Goal: Task Accomplishment & Management: Use online tool/utility

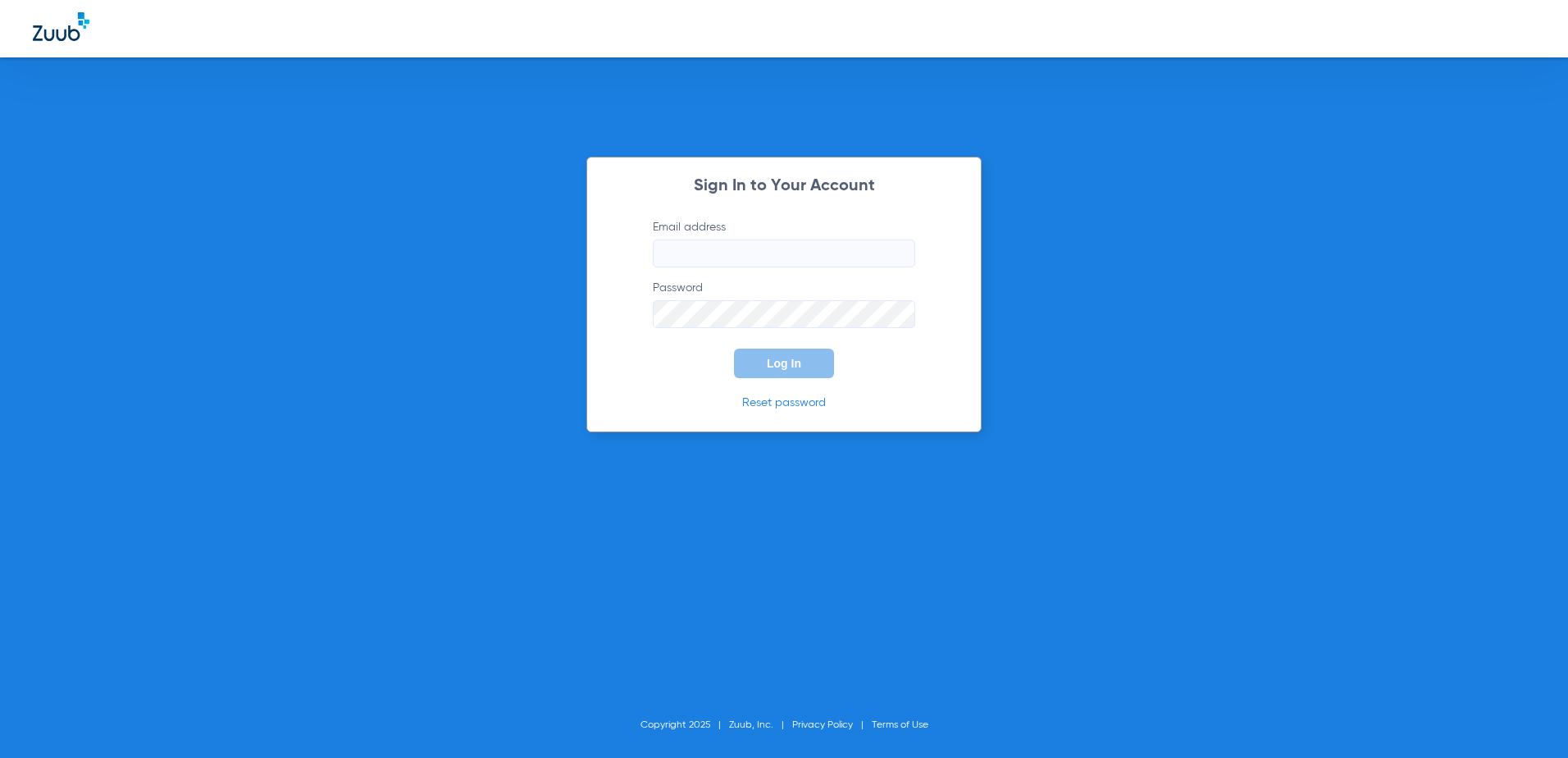
type input "[EMAIL_ADDRESS][DOMAIN_NAME]"
click at [775, 366] on span "Log In" at bounding box center [784, 363] width 34 height 13
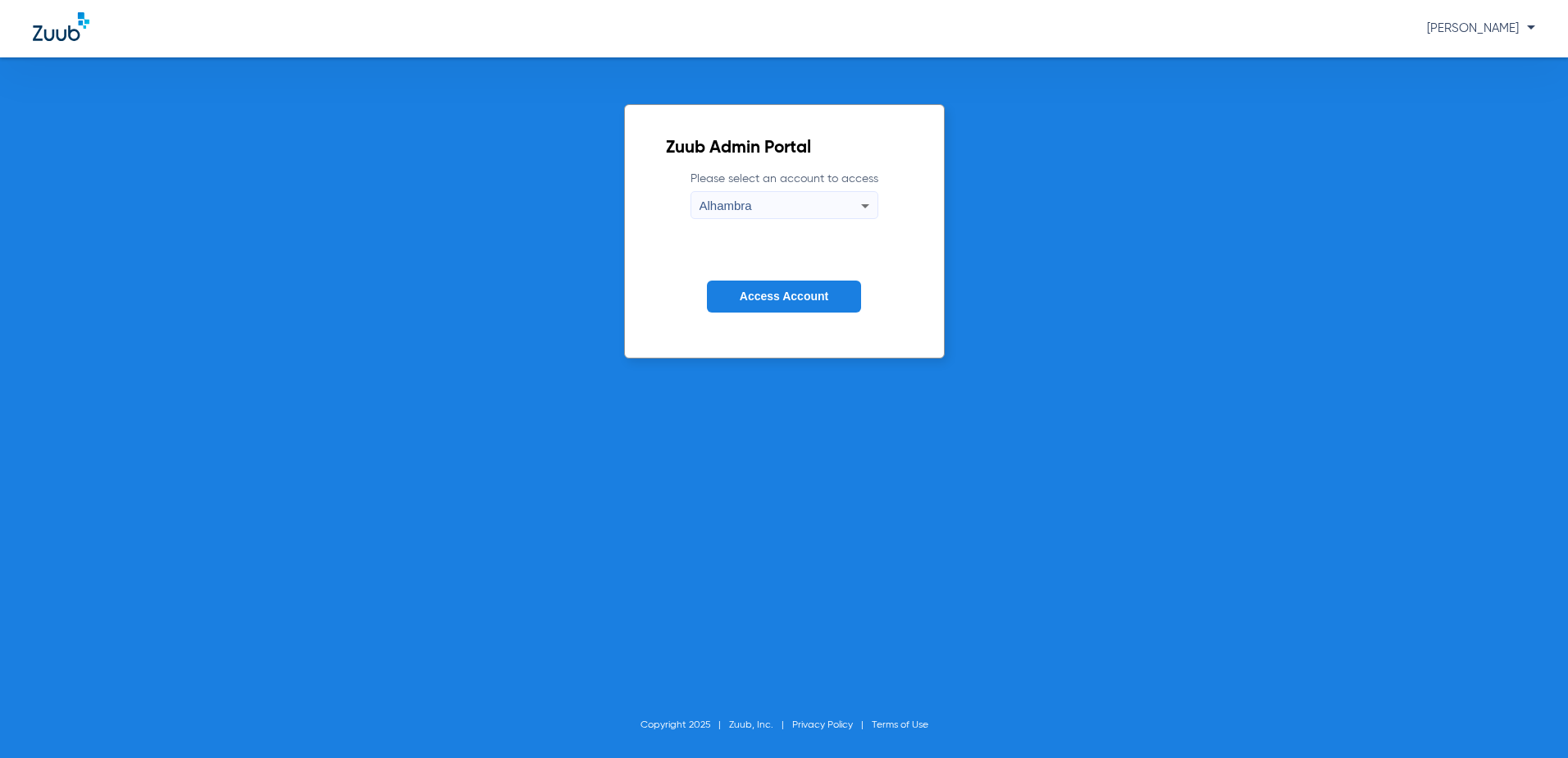
click at [821, 304] on button "Access Account" at bounding box center [784, 296] width 155 height 32
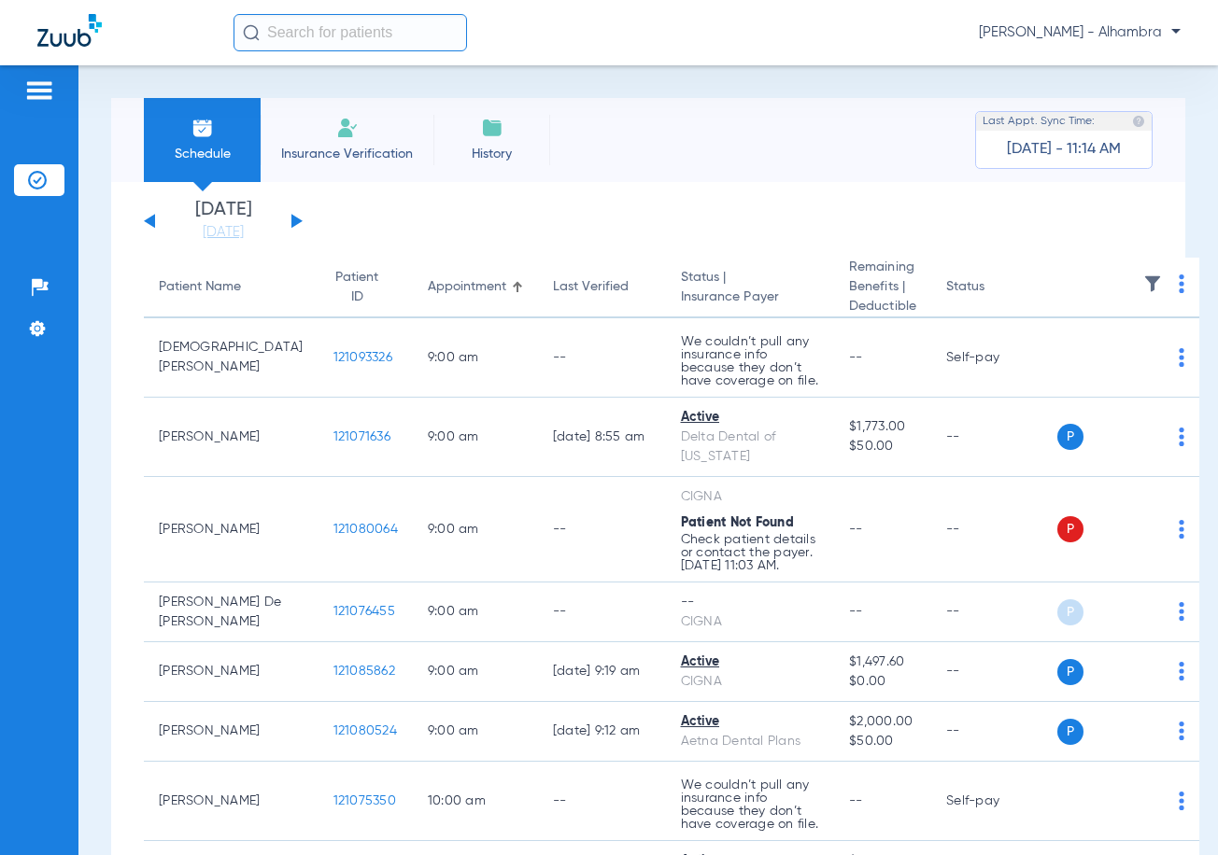
click at [363, 27] on input "text" at bounding box center [349, 32] width 233 height 37
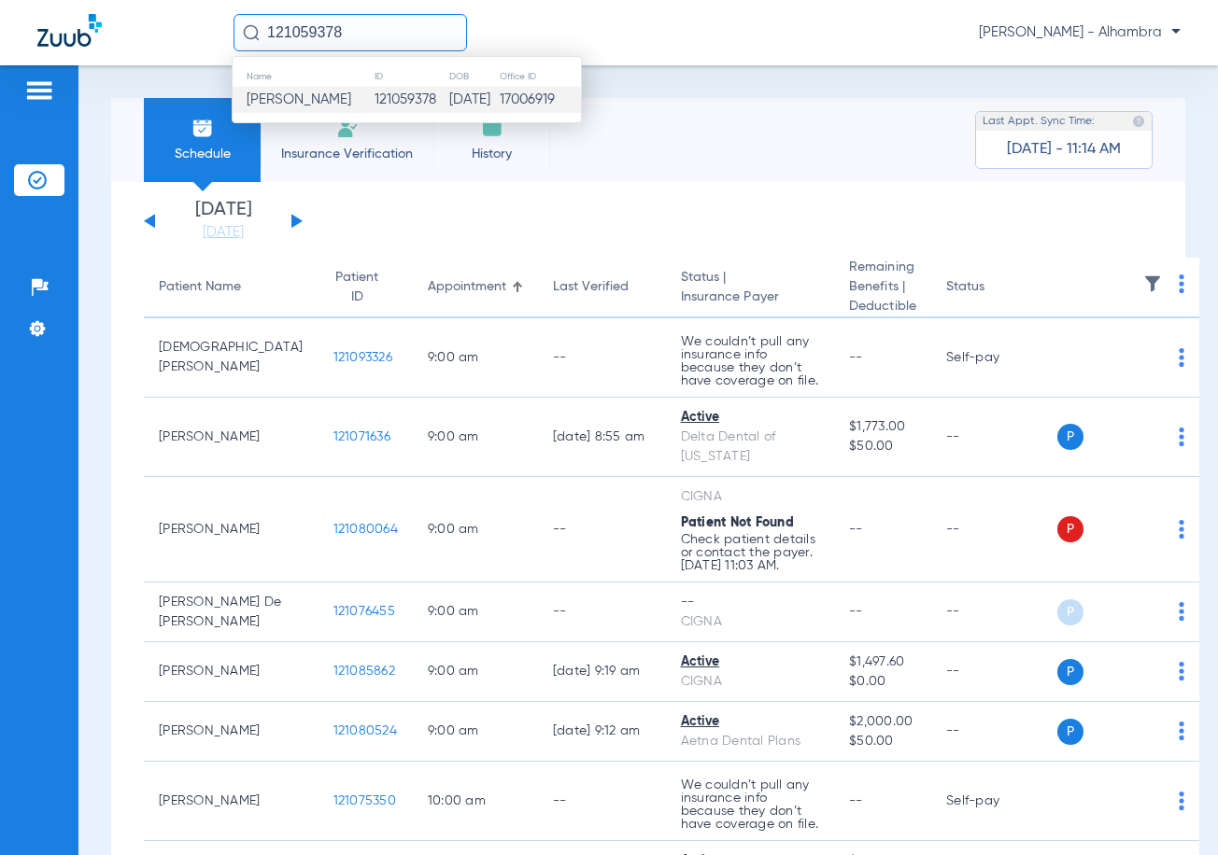
click at [536, 104] on td "17006919" at bounding box center [540, 100] width 82 height 26
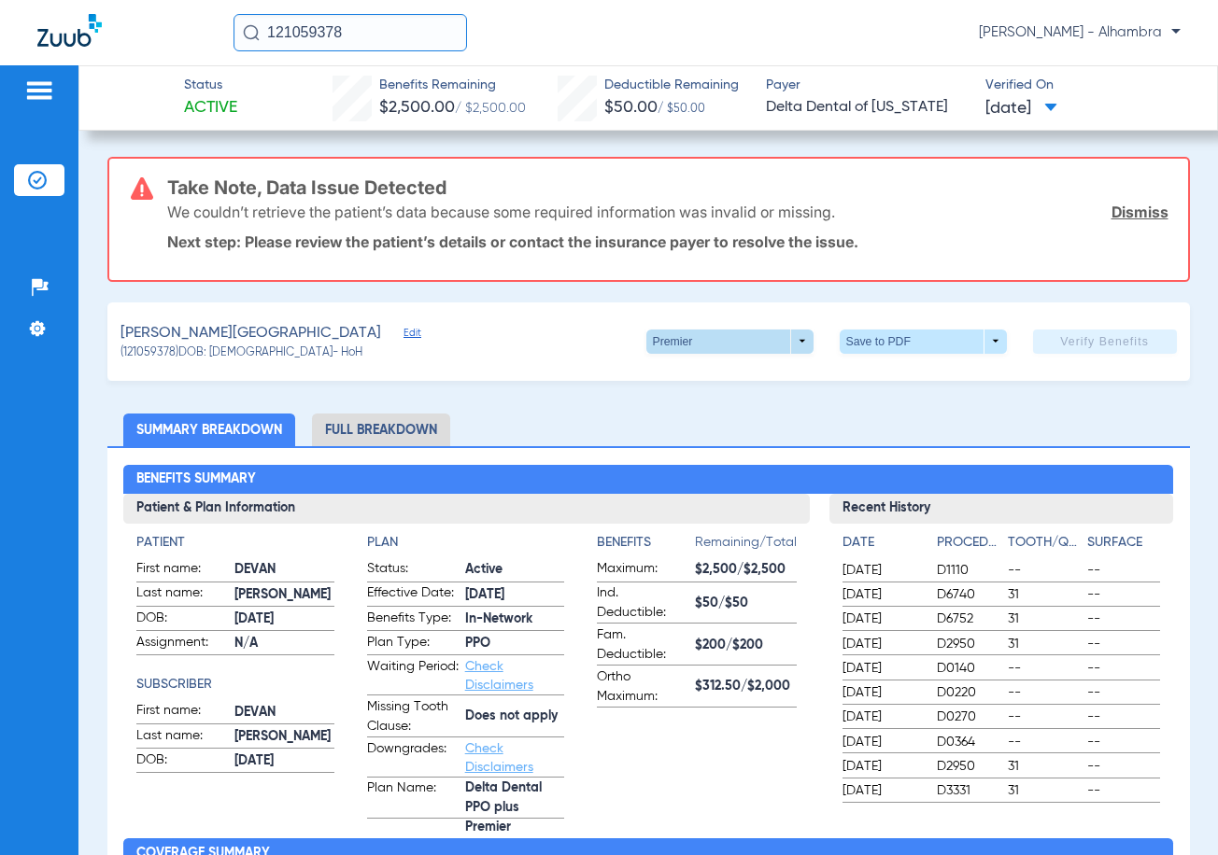
click at [775, 344] on span at bounding box center [729, 342] width 167 height 24
click at [688, 382] on span "PPO" at bounding box center [684, 378] width 73 height 13
click at [956, 341] on span at bounding box center [922, 342] width 167 height 24
click at [946, 363] on button "insert_drive_file Save to PDF" at bounding box center [896, 377] width 141 height 37
drag, startPoint x: 631, startPoint y: 847, endPoint x: 218, endPoint y: 903, distance: 416.5
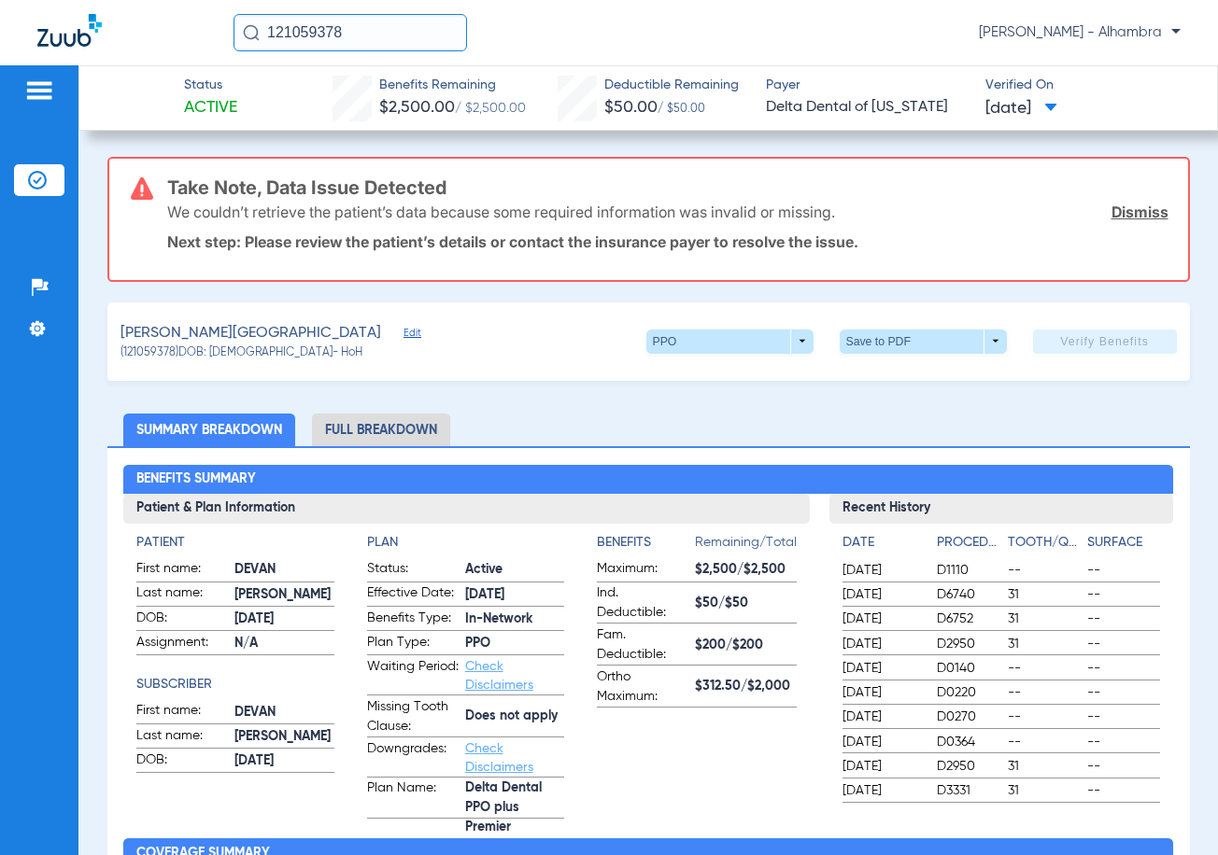
click at [373, 40] on input "121059378" at bounding box center [349, 32] width 233 height 37
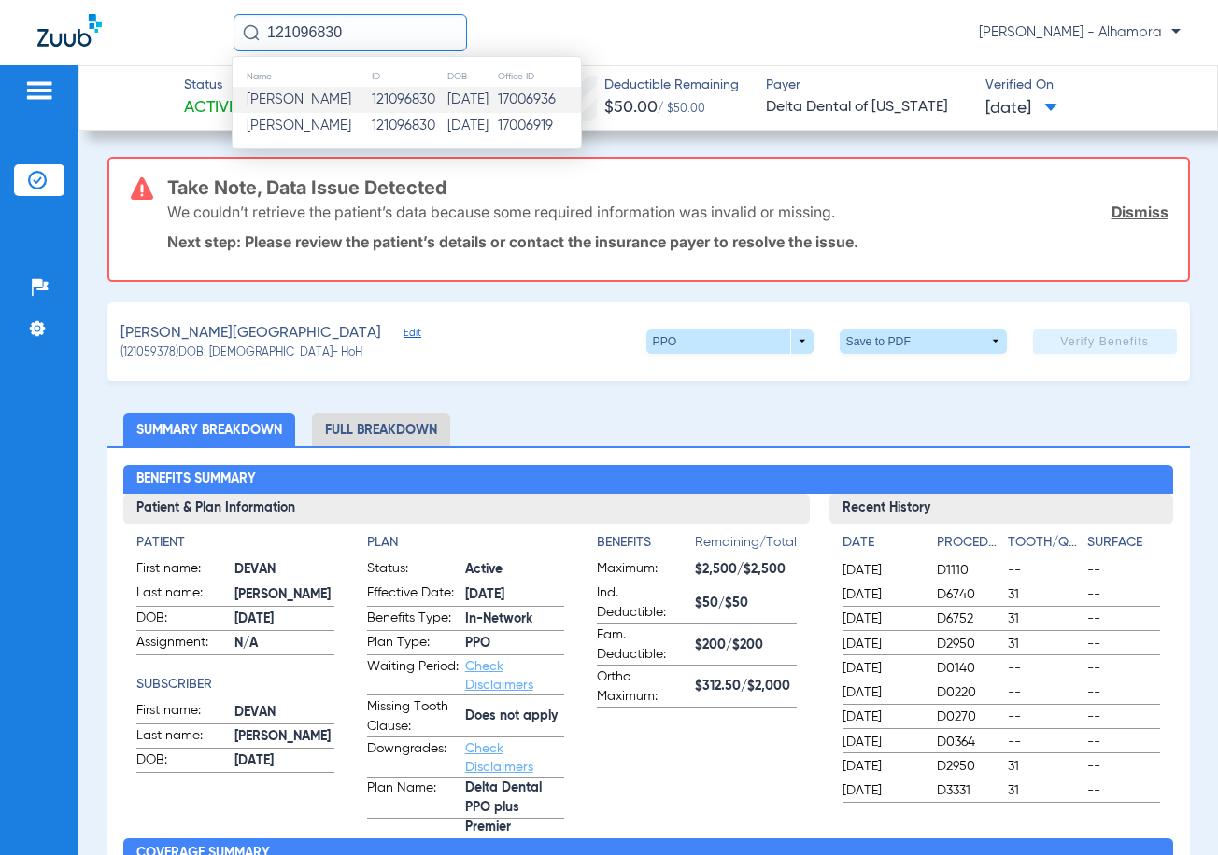
type input "121096830"
click at [394, 106] on td "121096830" at bounding box center [409, 100] width 76 height 26
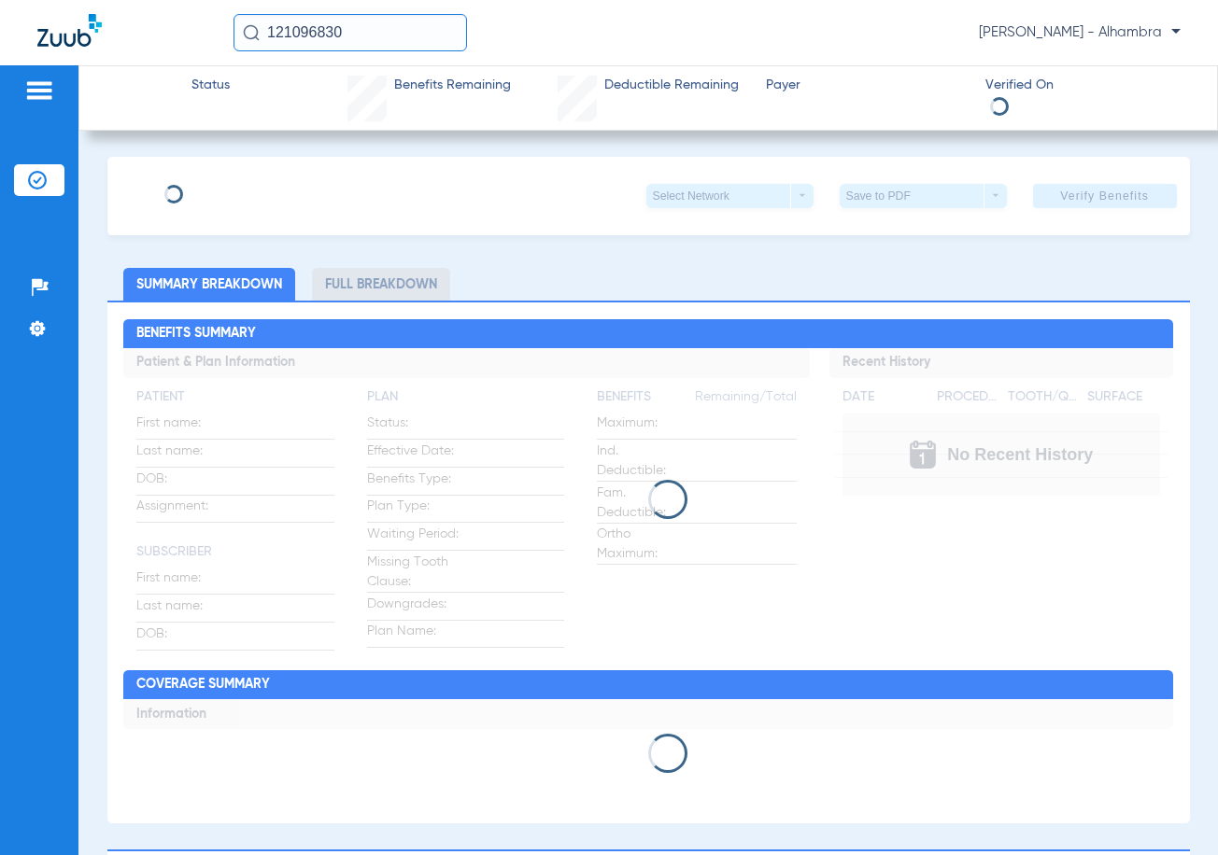
click at [394, 106] on div "Benefits Remaining" at bounding box center [452, 99] width 117 height 46
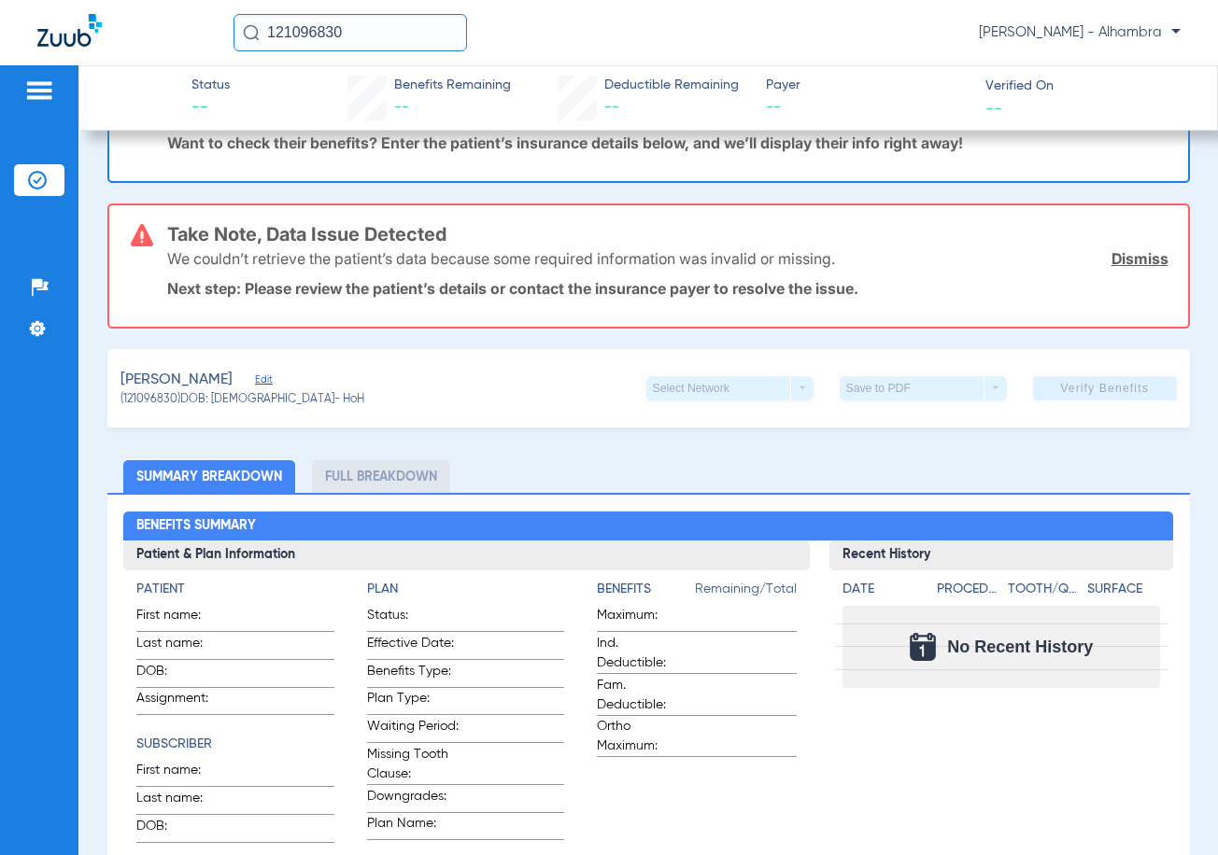
scroll to position [93, 0]
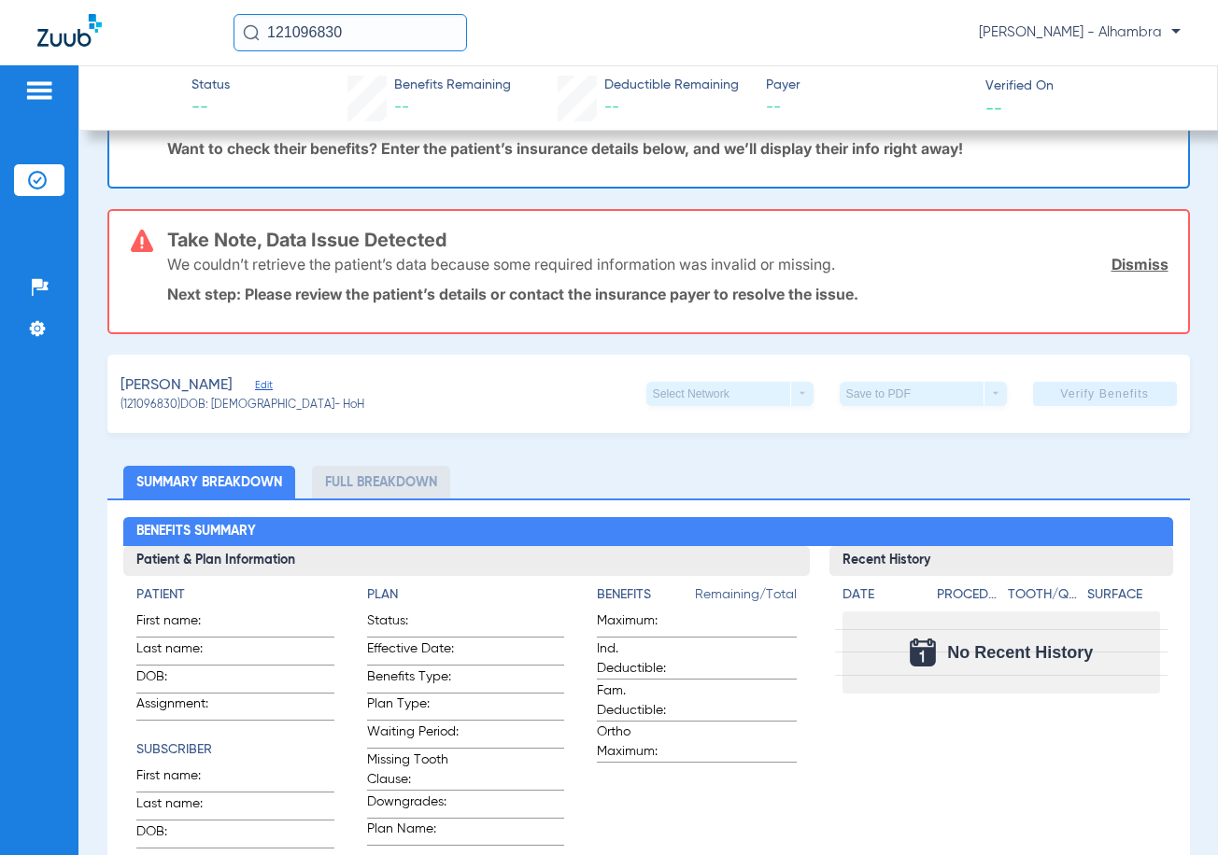
click at [408, 40] on input "121096830" at bounding box center [349, 32] width 233 height 37
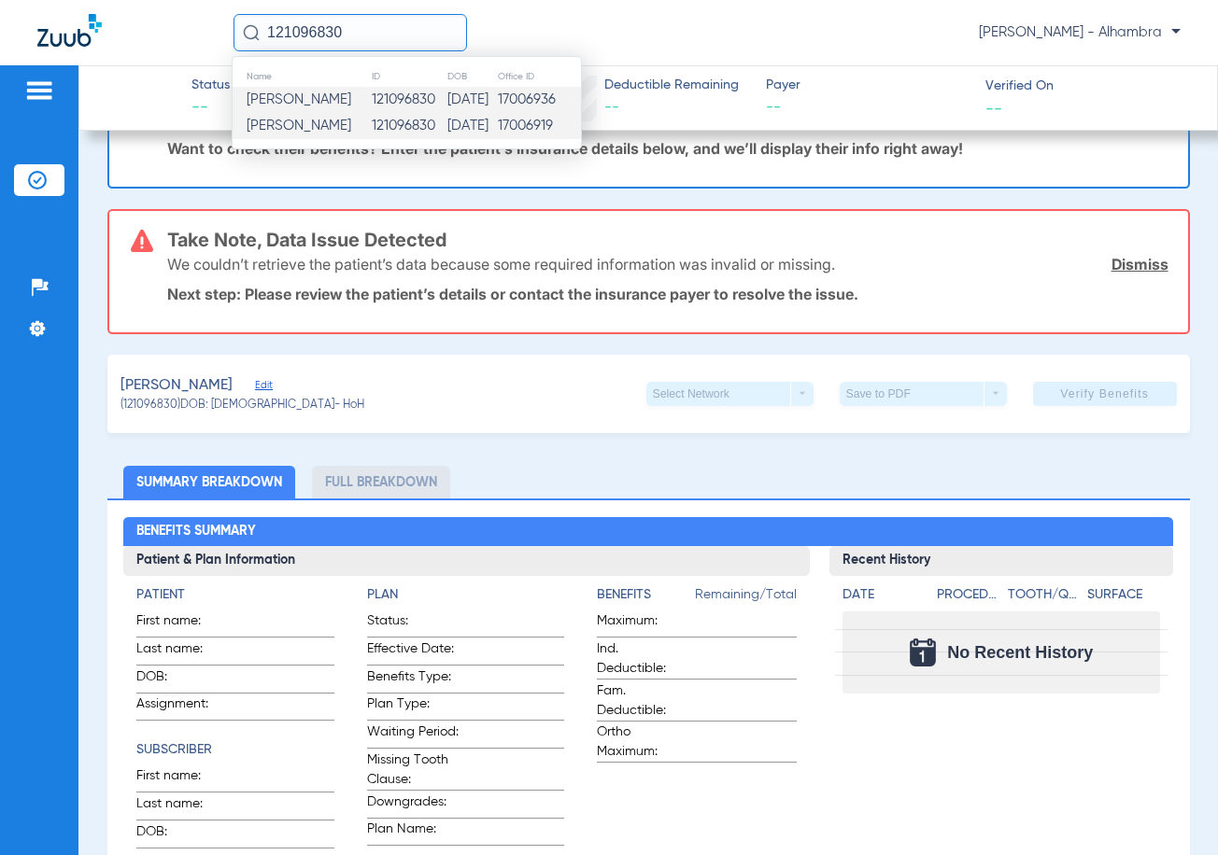
click at [422, 128] on td "121096830" at bounding box center [409, 126] width 76 height 26
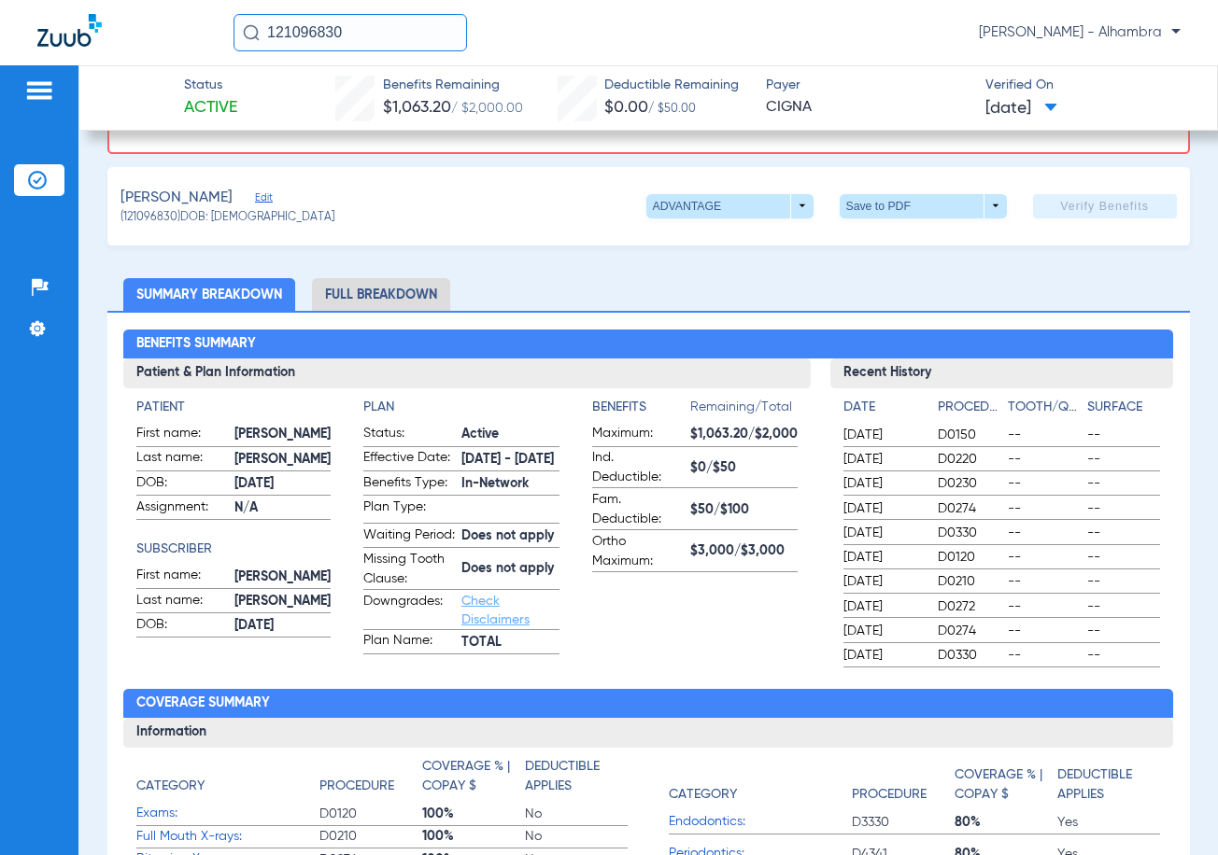
scroll to position [280, 0]
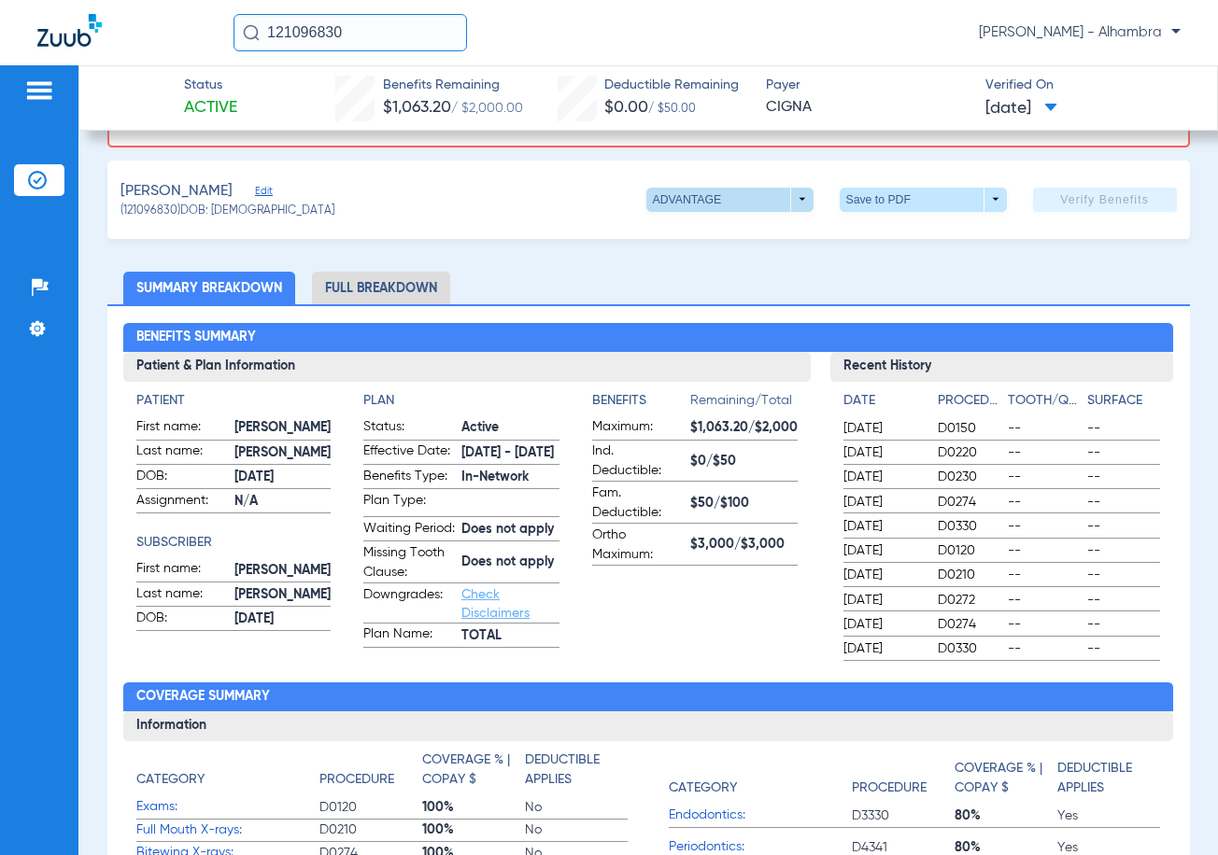
click at [754, 197] on span at bounding box center [729, 200] width 167 height 24
click at [929, 212] on div "ADVANTAGE DPPO Out of Network" at bounding box center [789, 271] width 314 height 119
click at [964, 200] on div at bounding box center [609, 427] width 1218 height 855
click at [982, 204] on span at bounding box center [922, 200] width 167 height 24
click at [907, 235] on span "Save to PDF" at bounding box center [916, 236] width 74 height 13
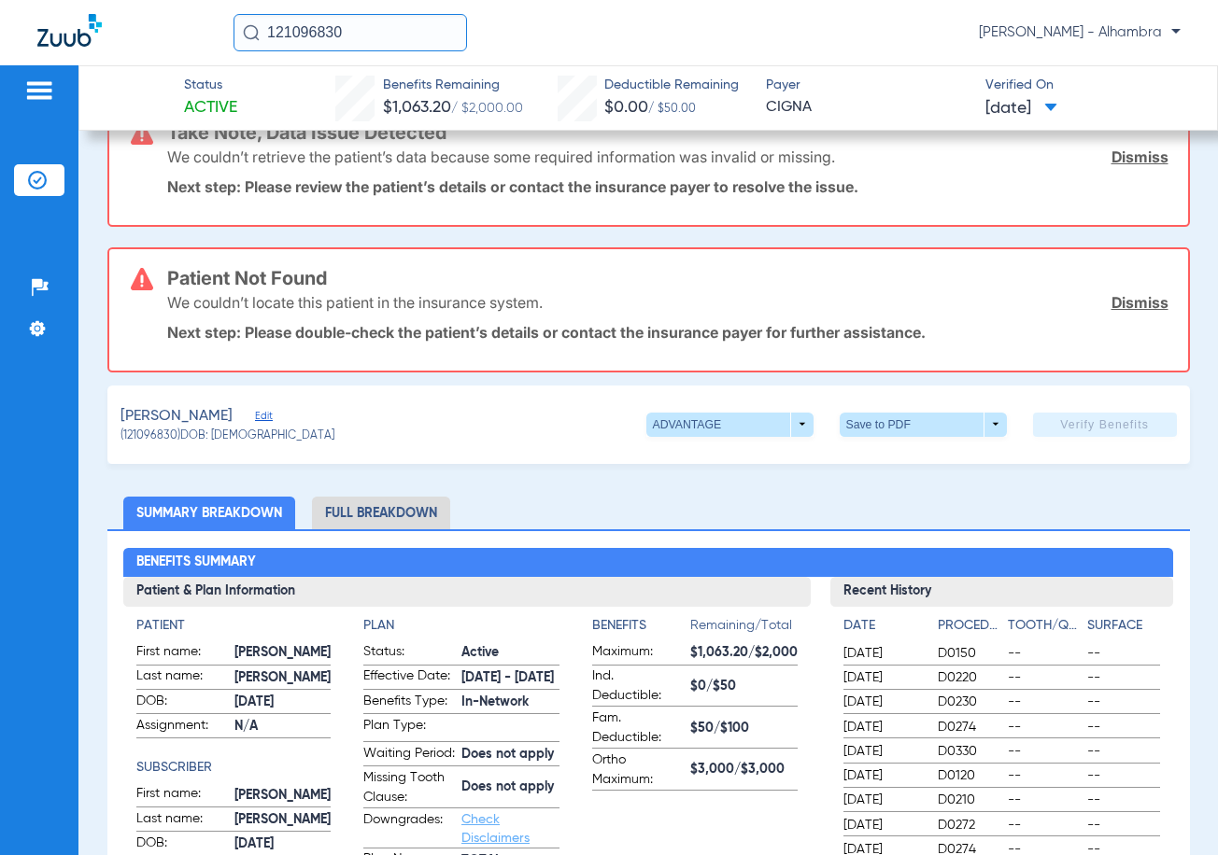
scroll to position [0, 0]
